Goal: Task Accomplishment & Management: Manage account settings

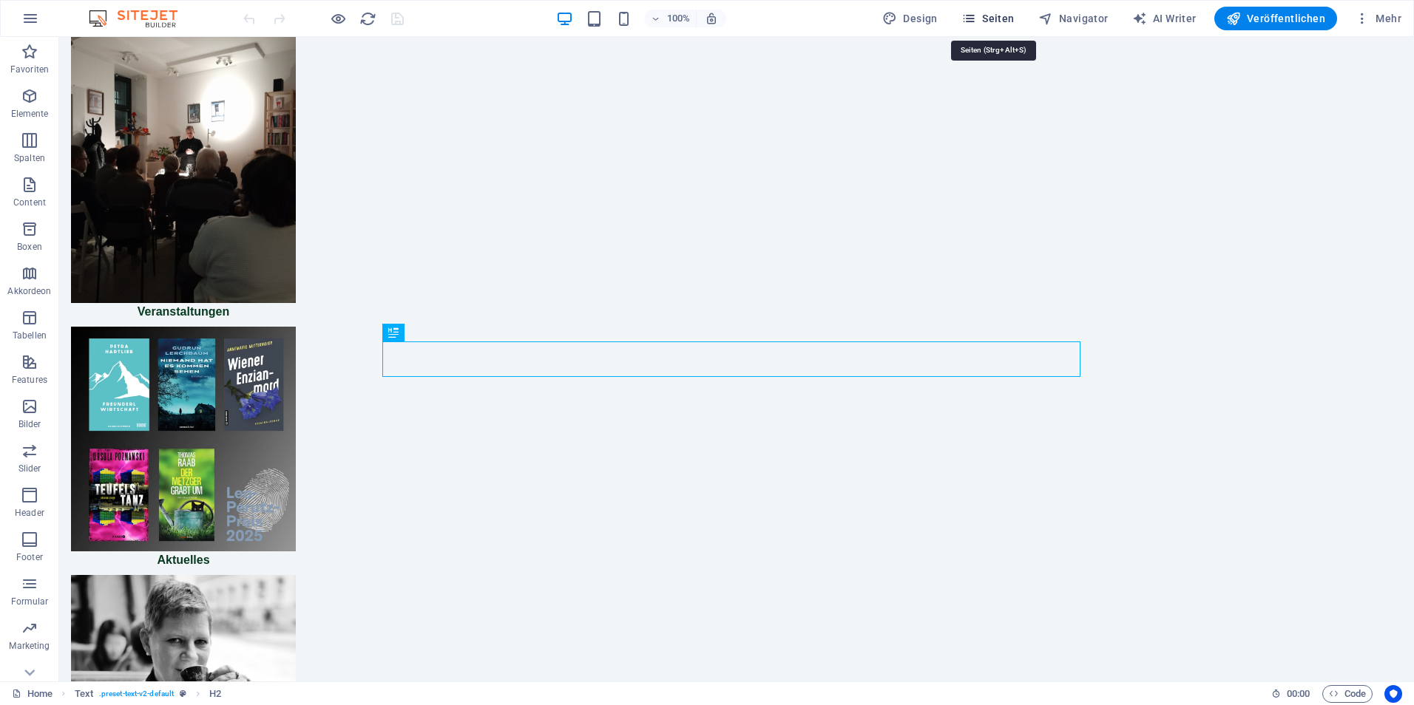
click at [1001, 18] on span "Seiten" at bounding box center [987, 18] width 53 height 15
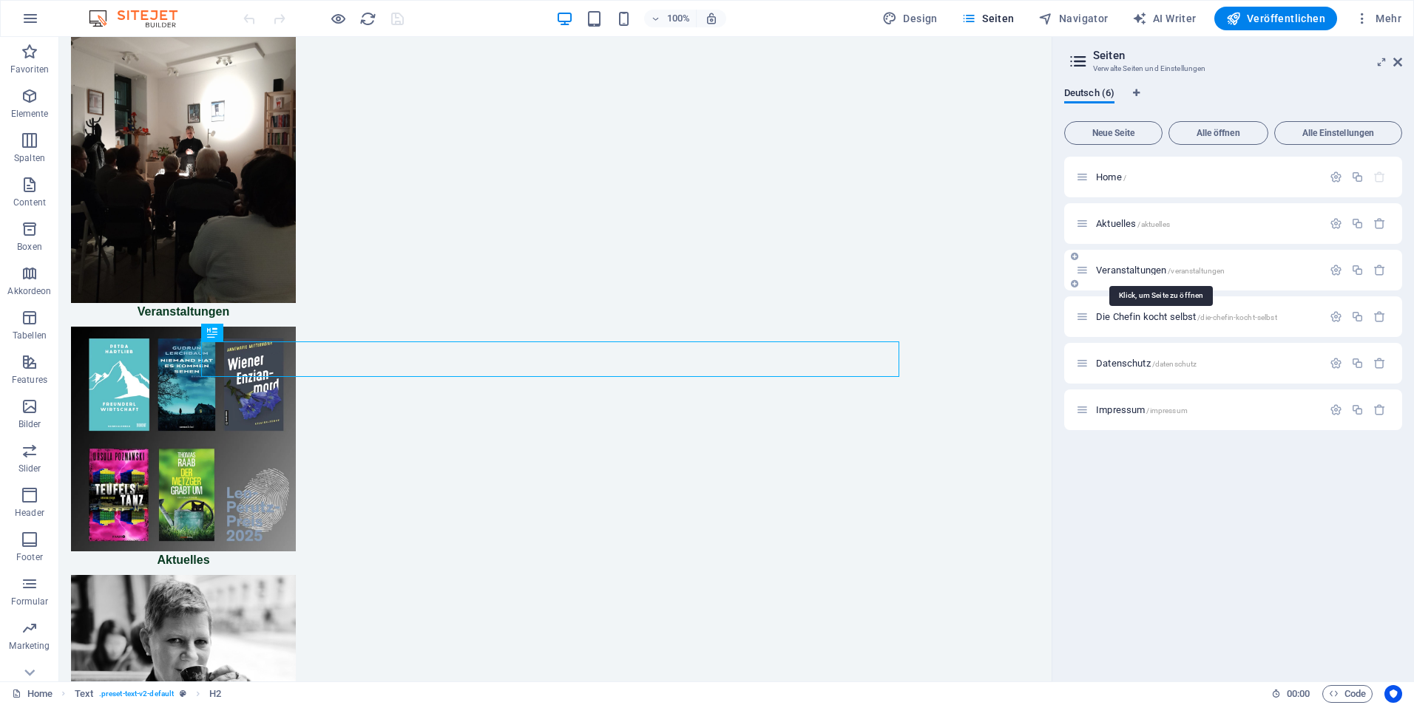
click at [1098, 270] on span "Veranstaltungen /veranstaltungen" at bounding box center [1160, 270] width 129 height 11
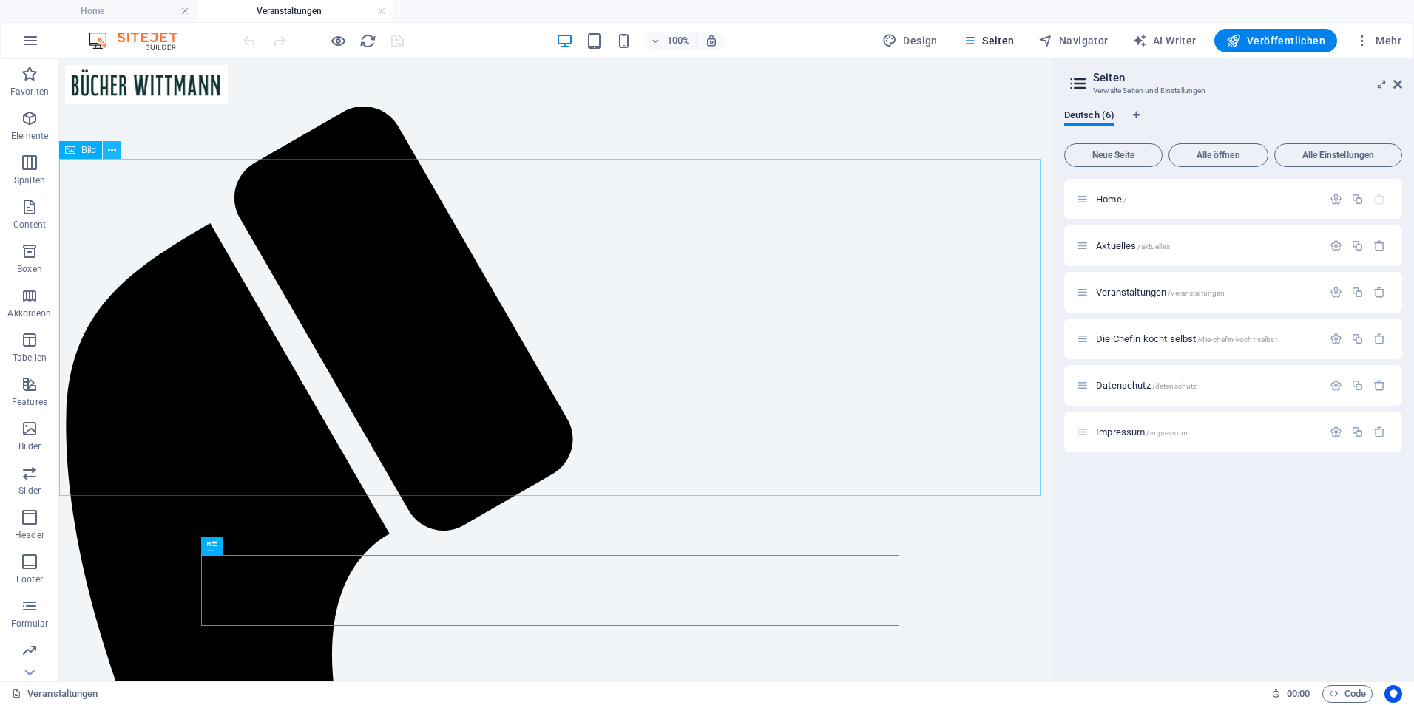
click at [109, 155] on icon at bounding box center [112, 151] width 8 height 16
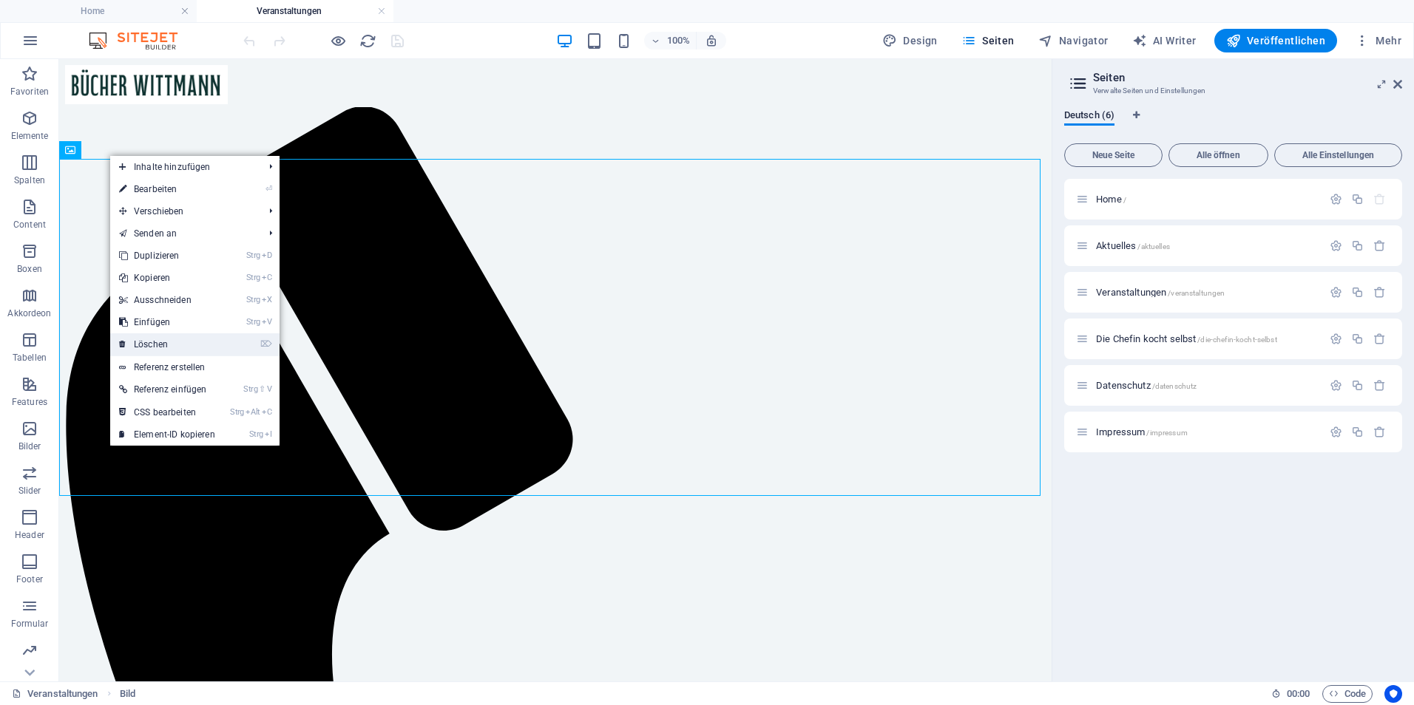
click at [145, 344] on link "⌦ Löschen" at bounding box center [167, 344] width 114 height 22
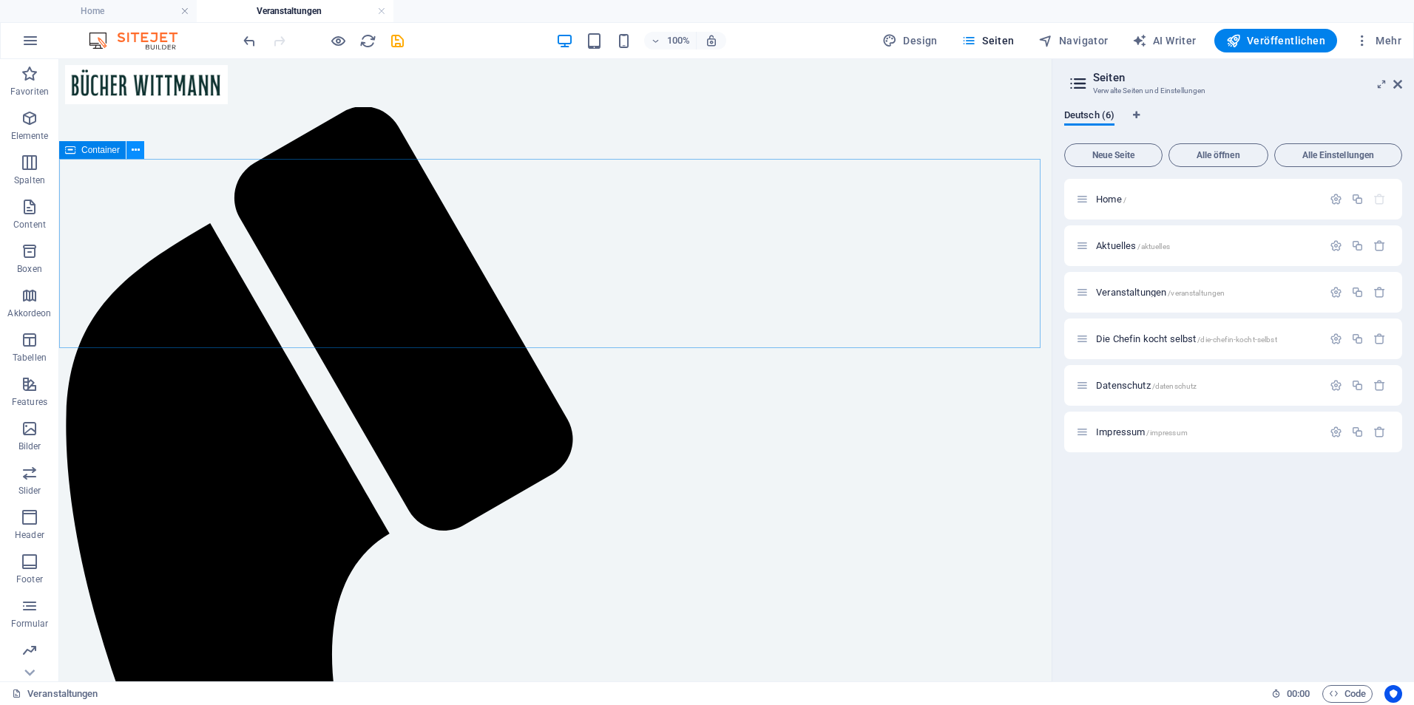
click at [130, 147] on button at bounding box center [135, 150] width 18 height 18
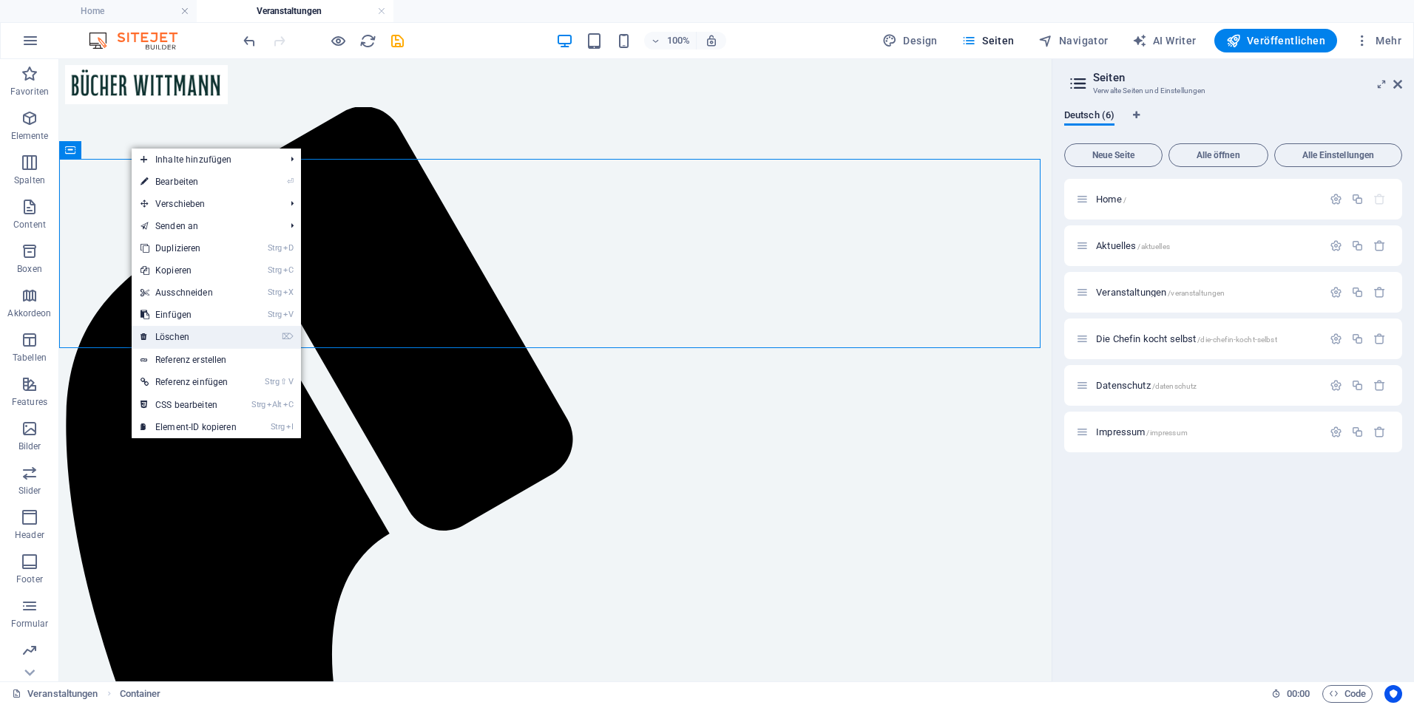
click at [164, 332] on link "⌦ Löschen" at bounding box center [189, 337] width 114 height 22
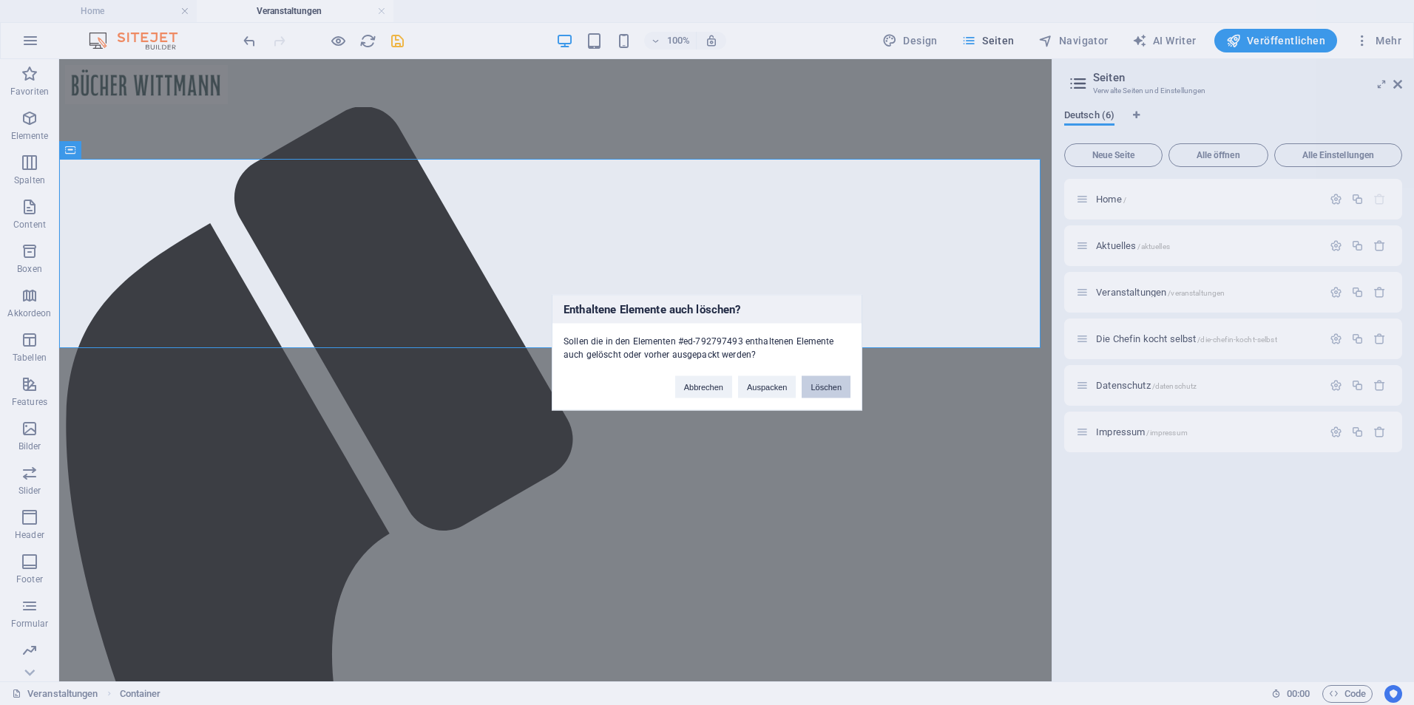
click at [820, 390] on button "Löschen" at bounding box center [825, 387] width 49 height 22
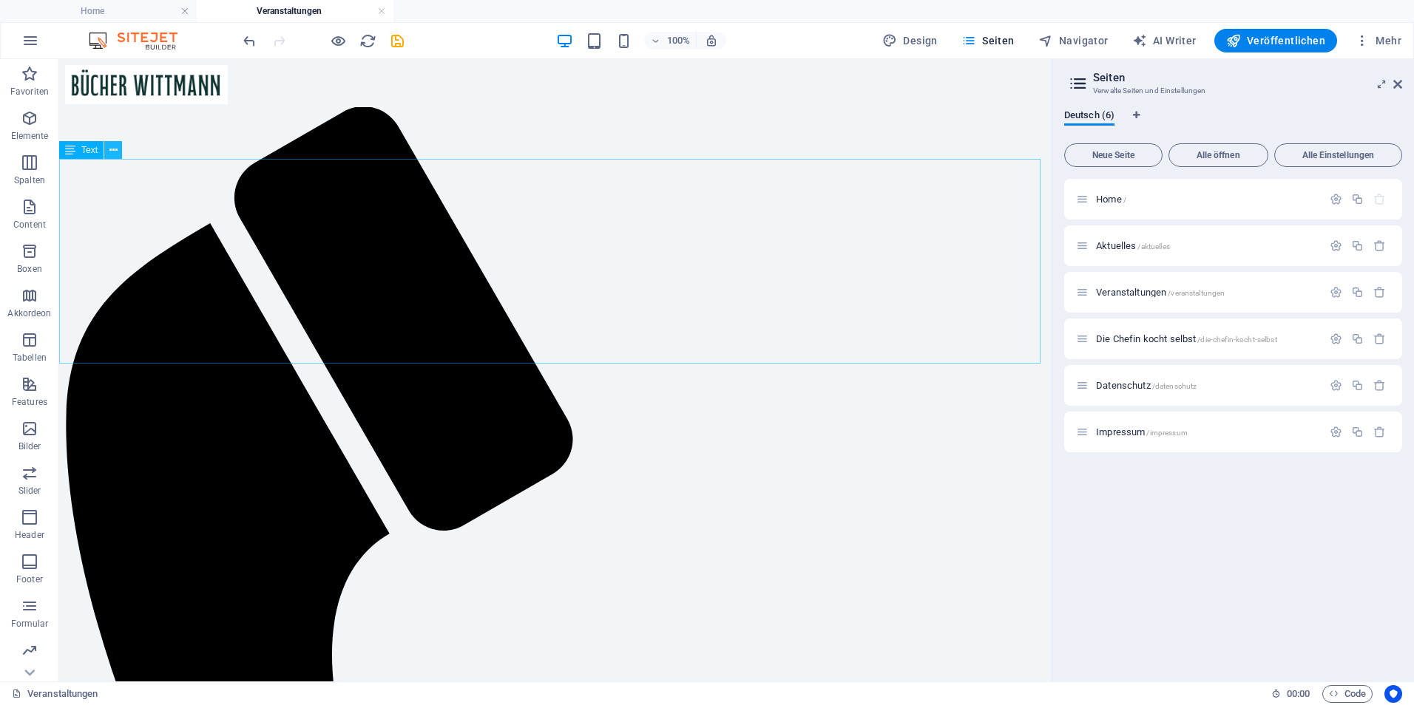
click at [110, 155] on icon at bounding box center [113, 151] width 8 height 16
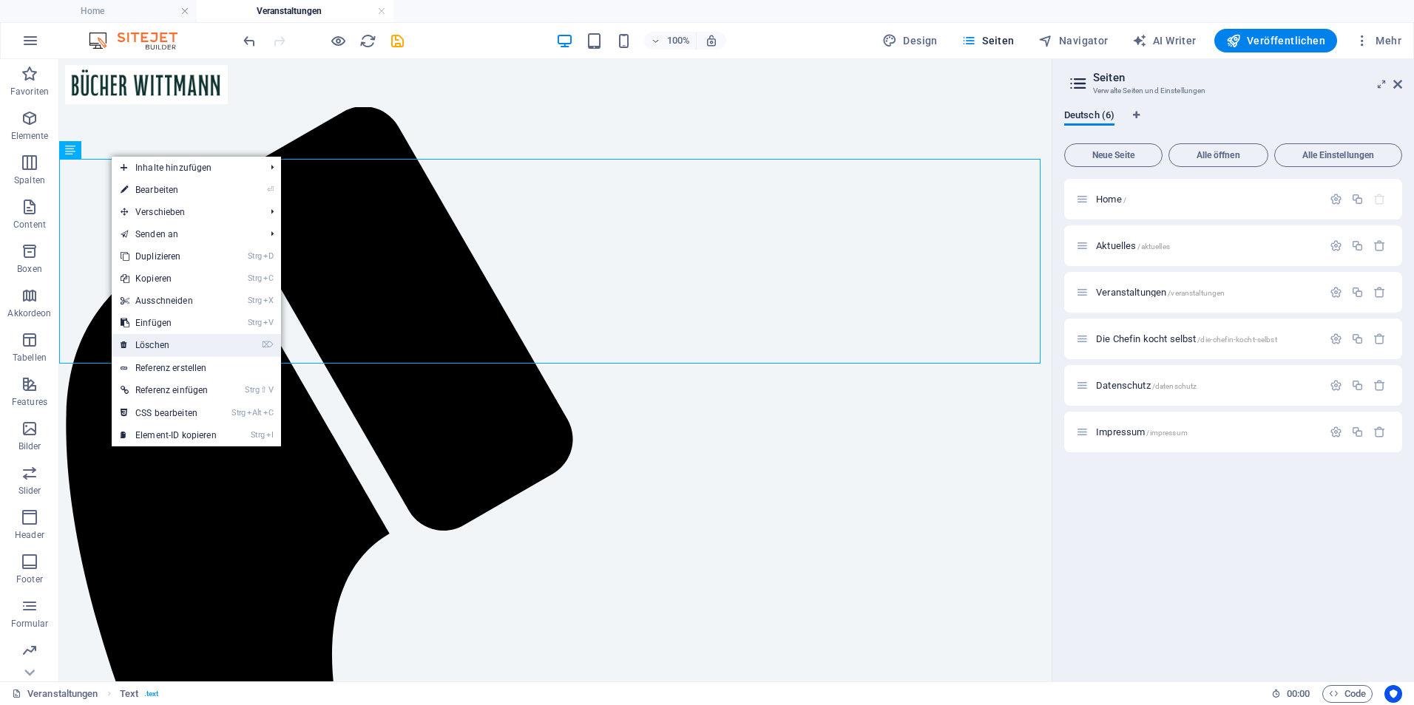
click at [142, 345] on link "⌦ Löschen" at bounding box center [169, 345] width 114 height 22
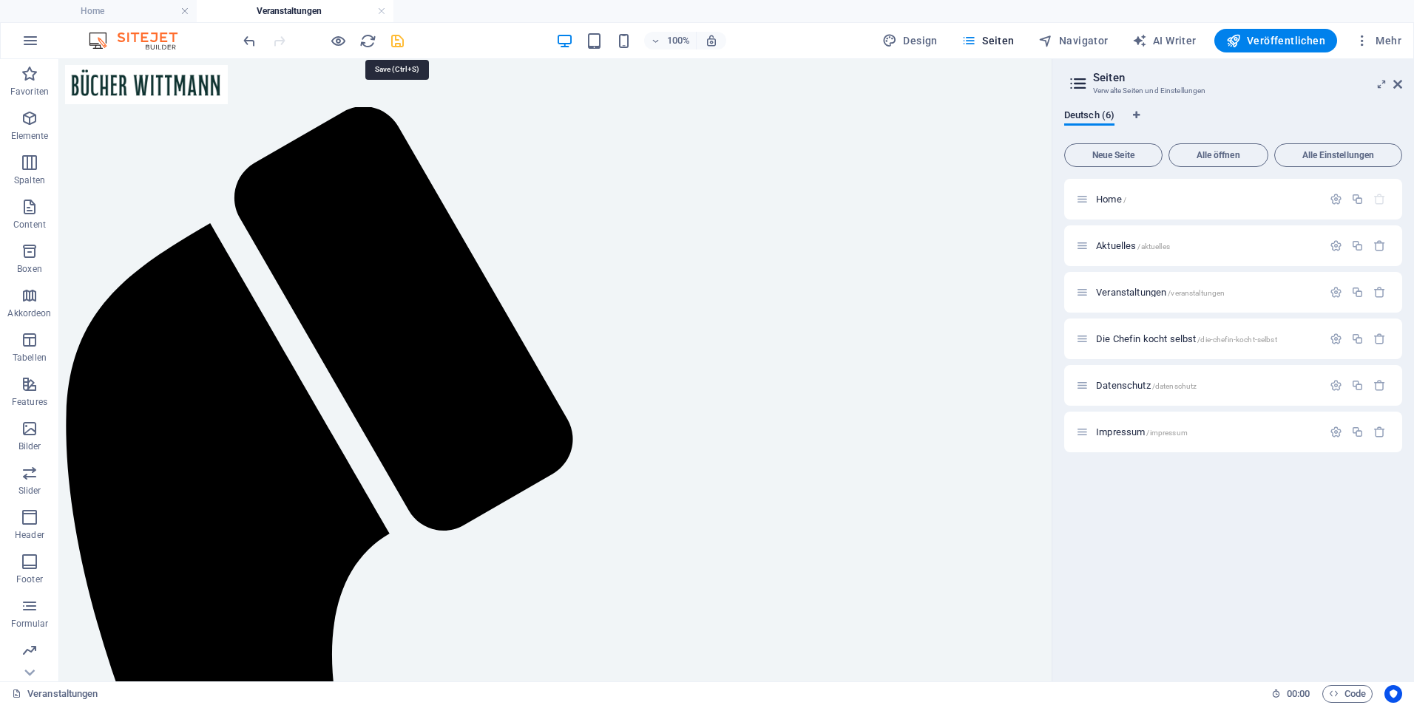
click at [393, 44] on icon "save" at bounding box center [397, 41] width 17 height 17
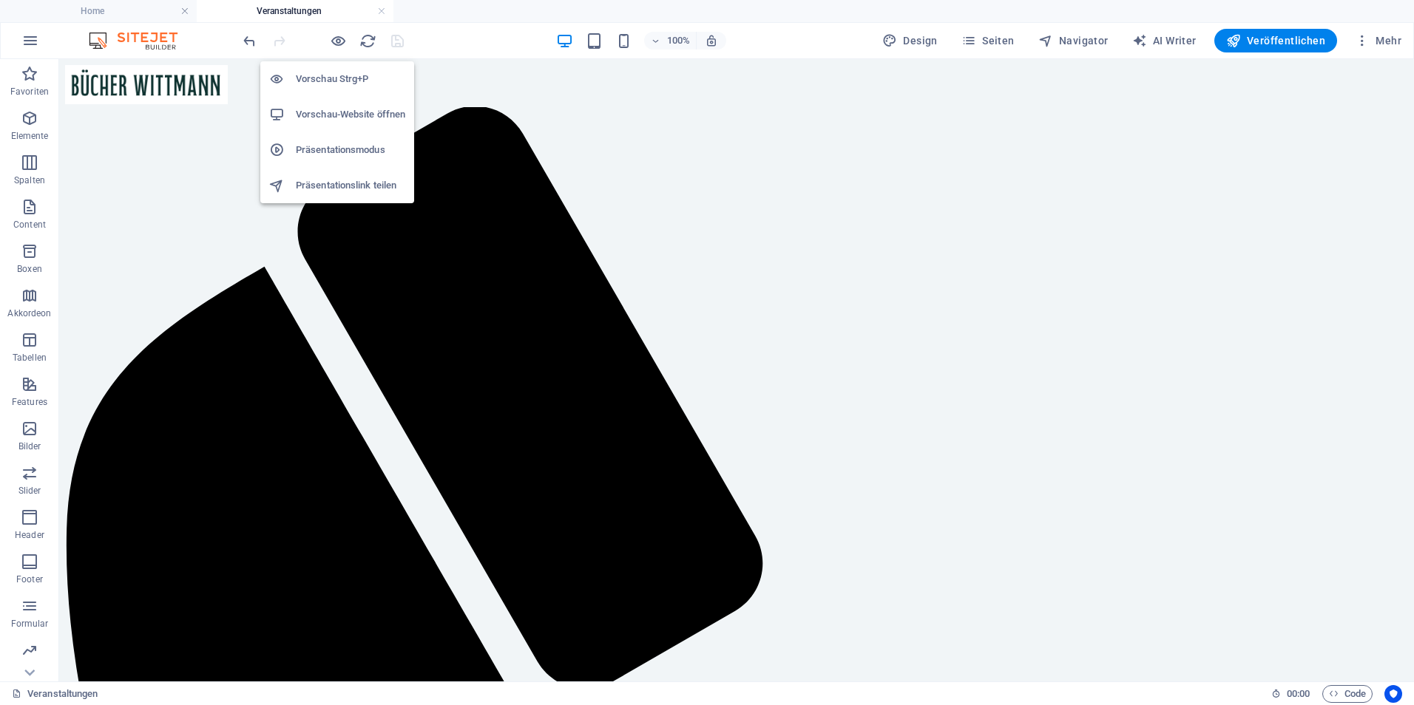
click at [316, 118] on h6 "Vorschau-Website öffnen" at bounding box center [350, 115] width 109 height 18
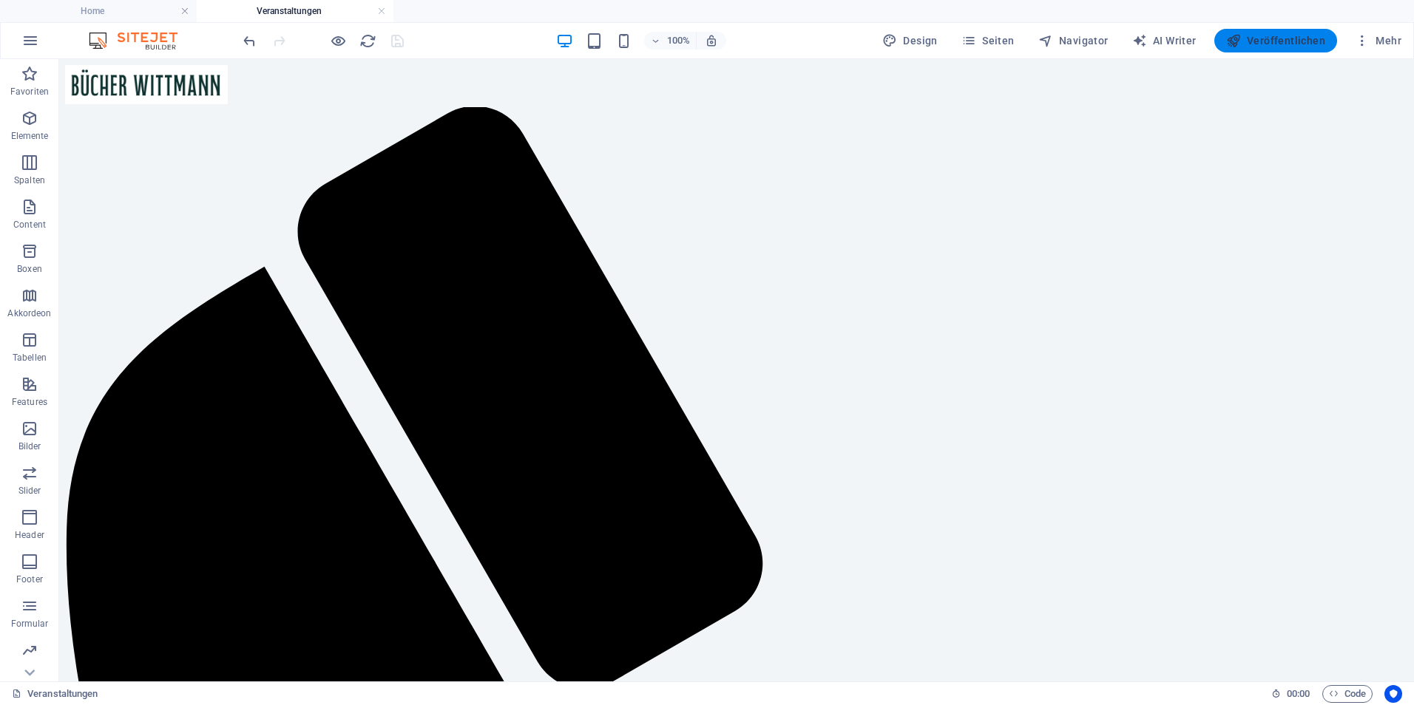
click at [1304, 41] on span "Veröffentlichen" at bounding box center [1275, 40] width 99 height 15
